Goal: Subscribe to service/newsletter: Subscribe to service/newsletter

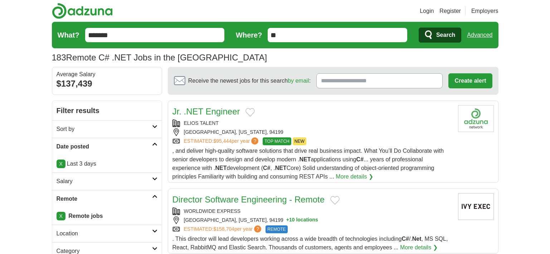
click at [442, 10] on link "Register" at bounding box center [449, 11] width 21 height 9
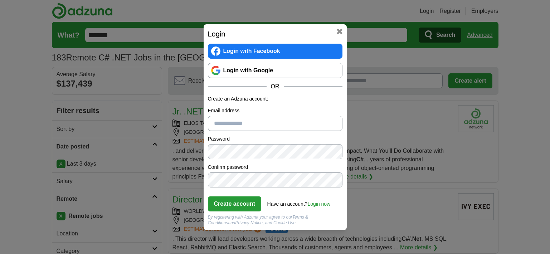
click at [282, 70] on link "Login with Google" at bounding box center [275, 70] width 134 height 15
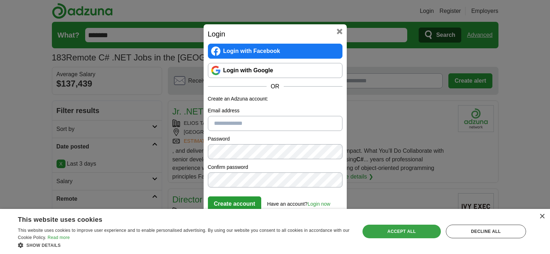
click at [420, 236] on div "Accept all" at bounding box center [401, 232] width 78 height 14
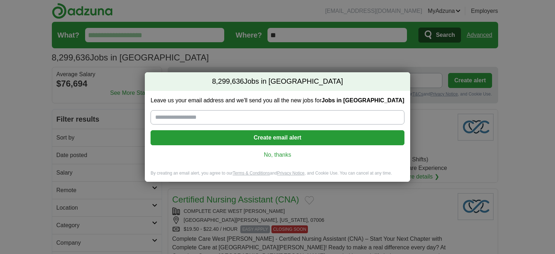
click at [254, 118] on input "Leave us your email address and we'll send you all the new jobs for Jobs in [GE…" at bounding box center [278, 117] width 254 height 14
type input "**********"
click at [268, 139] on button "Create email alert" at bounding box center [278, 137] width 254 height 15
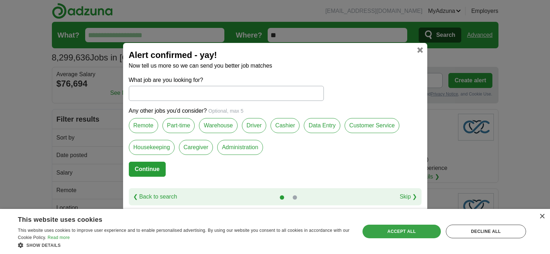
click at [427, 235] on div "Accept all" at bounding box center [401, 232] width 78 height 14
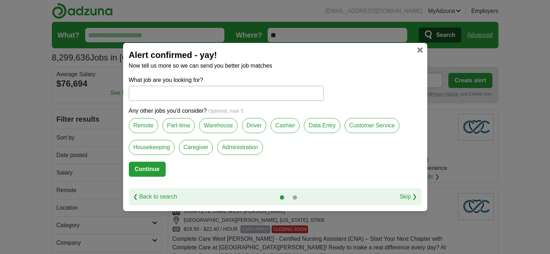
click at [148, 121] on label "Remote" at bounding box center [143, 125] width 29 height 15
click at [258, 90] on input "What job are you looking for?" at bounding box center [226, 93] width 195 height 15
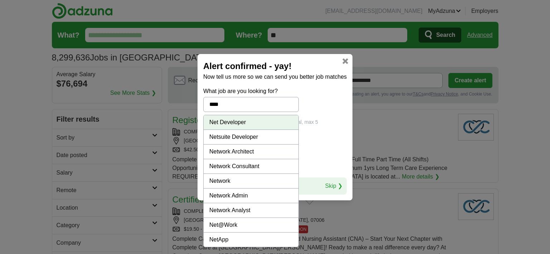
click at [253, 123] on li "Net Developer" at bounding box center [251, 122] width 95 height 15
type input "**********"
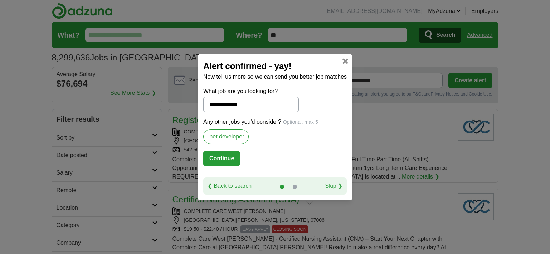
click at [227, 158] on button "Continue" at bounding box center [221, 158] width 37 height 15
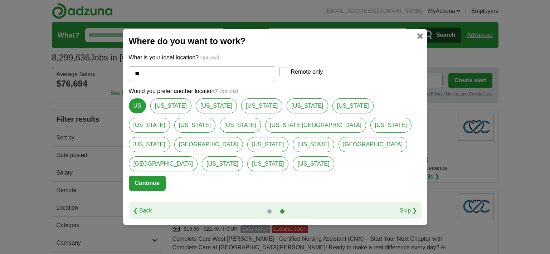
click at [288, 76] on div at bounding box center [283, 72] width 9 height 9
click at [282, 81] on div "Remote only" at bounding box center [315, 73] width 73 height 16
click at [151, 176] on button "Continue" at bounding box center [147, 183] width 37 height 15
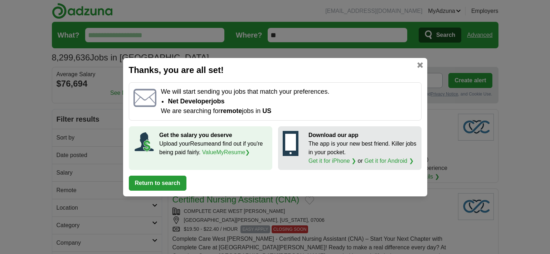
click at [141, 188] on button "Return to search" at bounding box center [158, 183] width 58 height 15
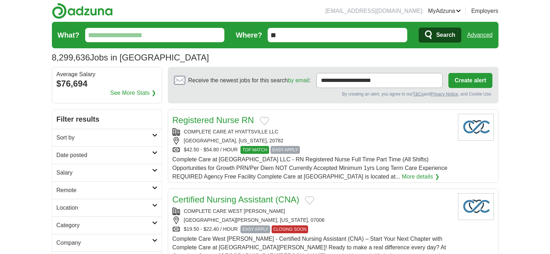
click at [189, 35] on input "What?" at bounding box center [154, 35] width 139 height 14
